Goal: Task Accomplishment & Management: Use online tool/utility

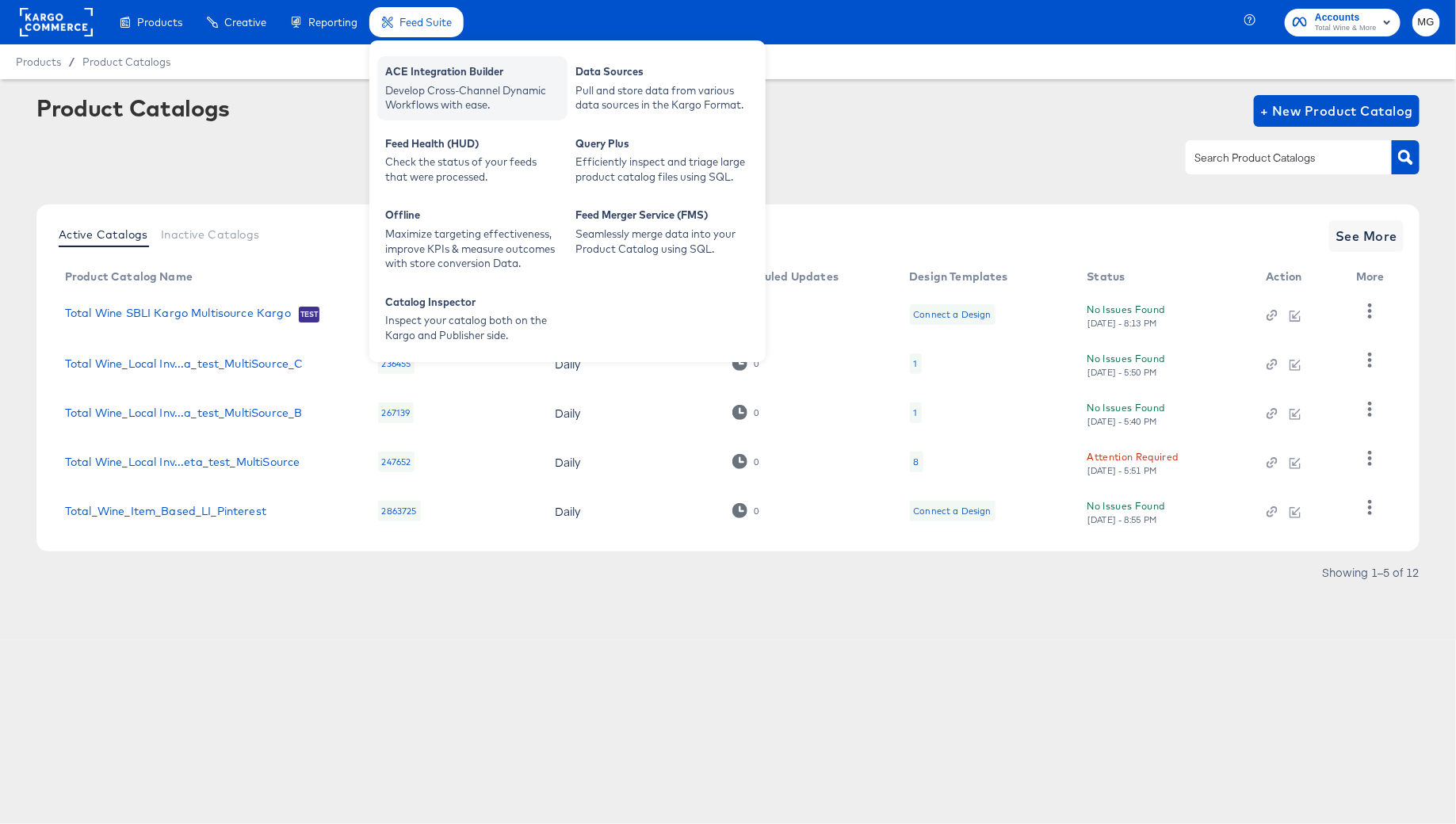
click at [435, 65] on div "ACE Integration Builder" at bounding box center [472, 74] width 174 height 19
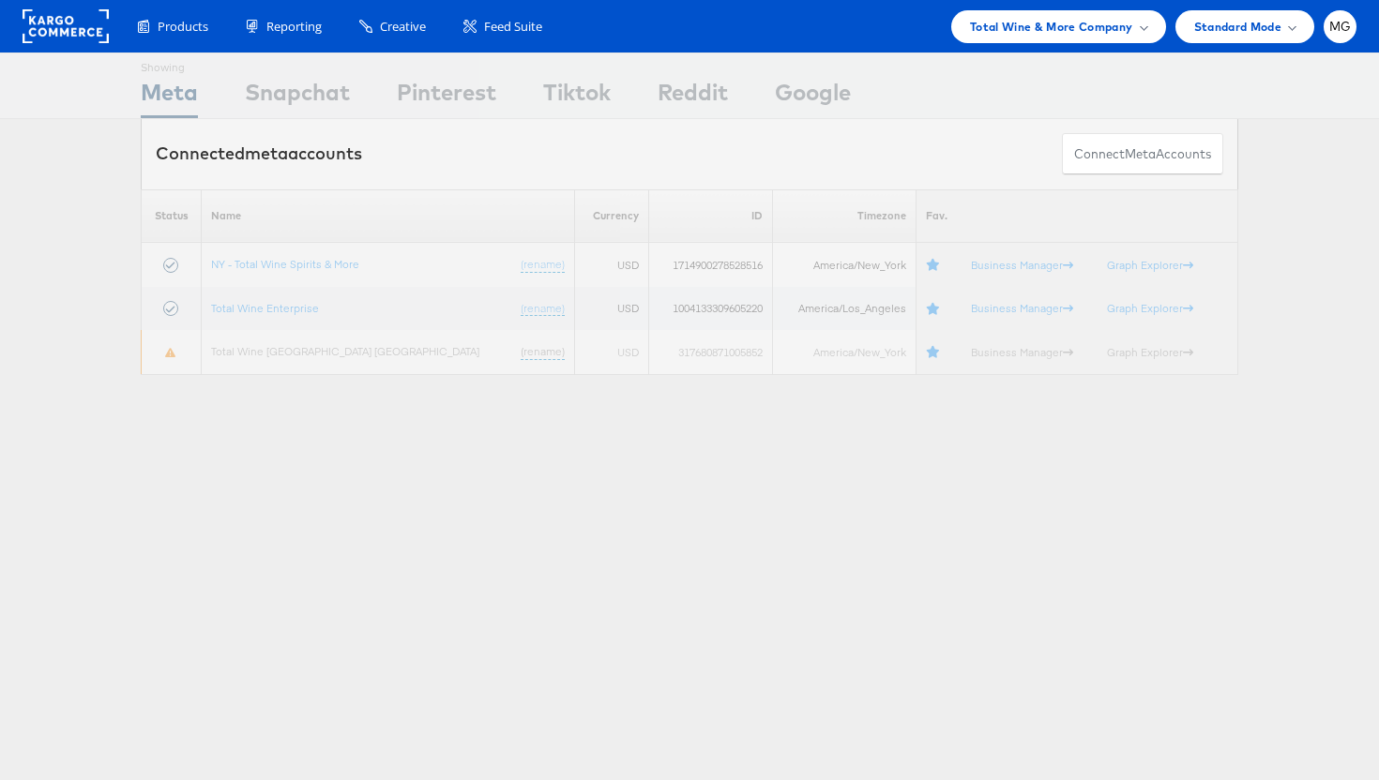
click at [57, 615] on div "Showing Meta Showing [GEOGRAPHIC_DATA] Showing Pinterest Showing Tiktok Showing…" at bounding box center [689, 522] width 1379 height 938
click at [248, 310] on link "Total Wine Enterprise" at bounding box center [265, 308] width 108 height 14
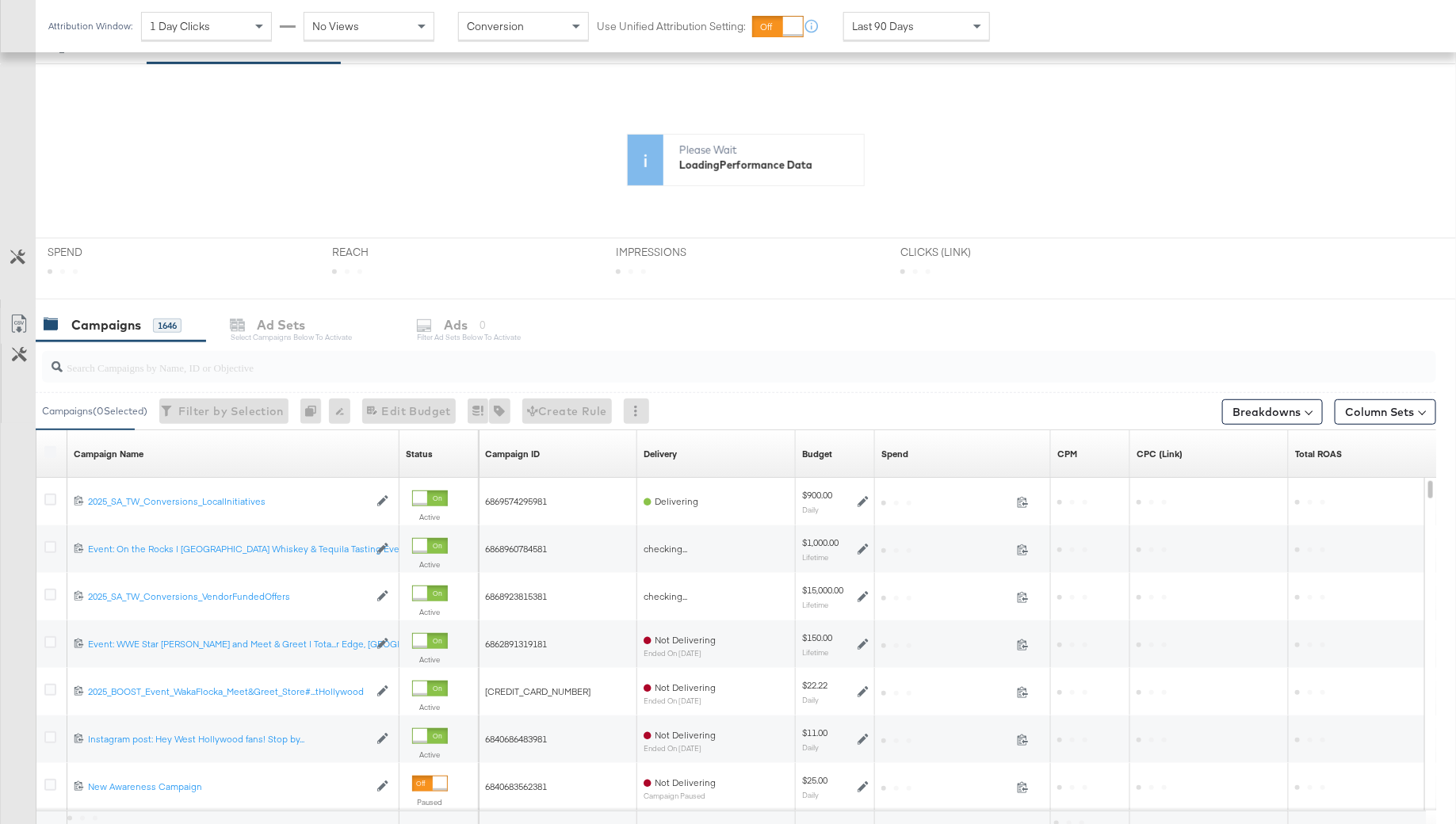
scroll to position [305, 0]
